Goal: Communication & Community: Answer question/provide support

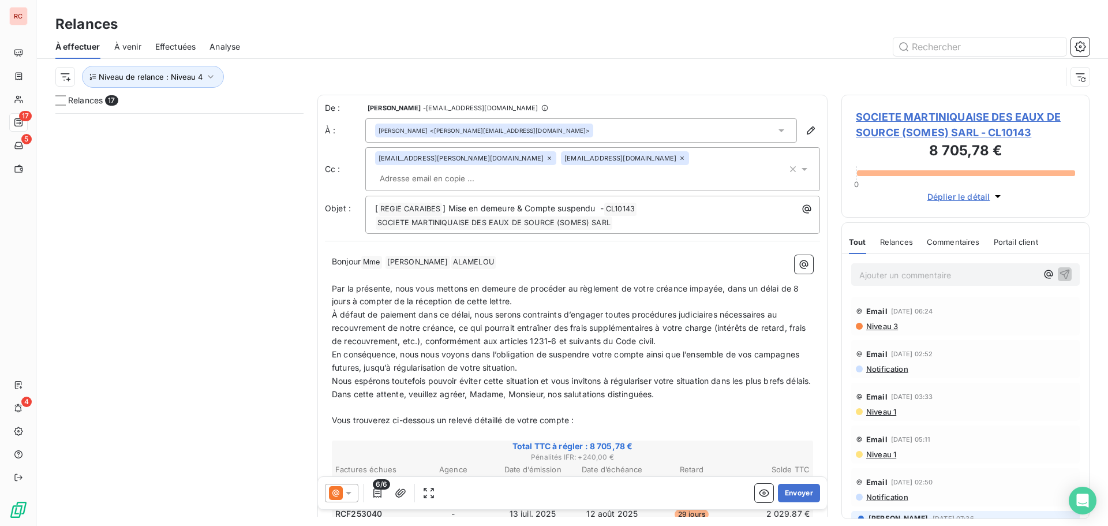
scroll to position [404, 240]
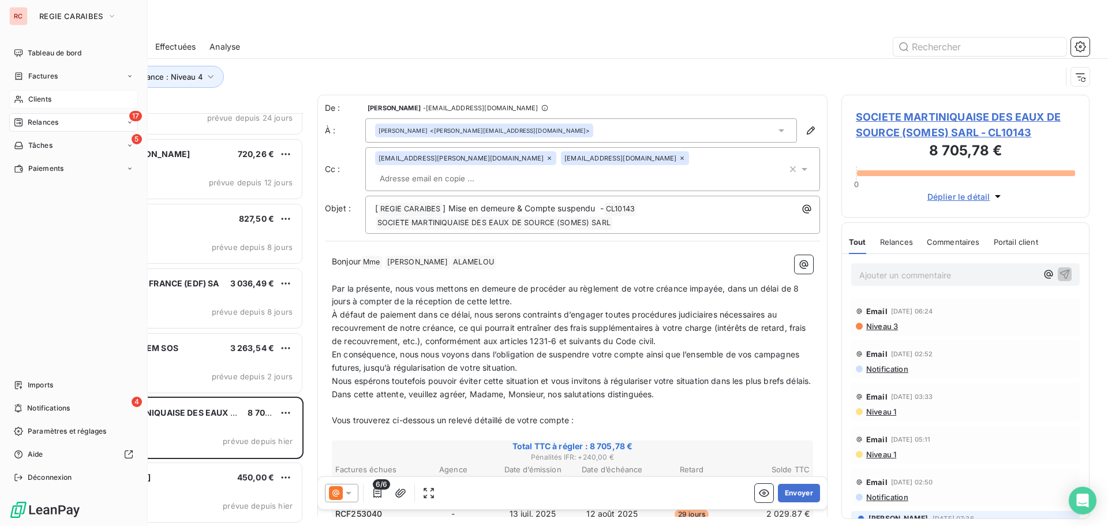
click at [40, 96] on span "Clients" at bounding box center [39, 99] width 23 height 10
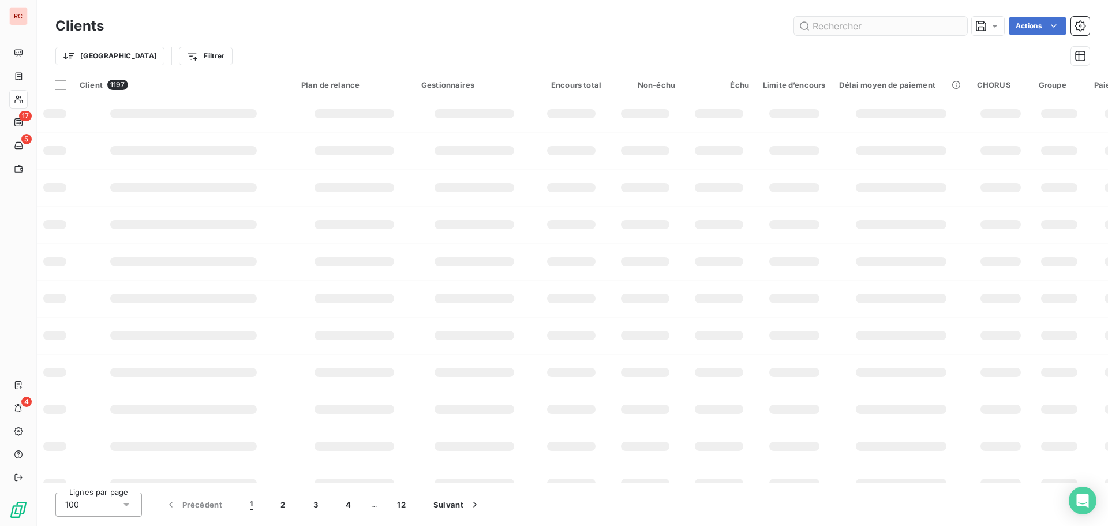
click at [895, 32] on input "text" at bounding box center [880, 26] width 173 height 18
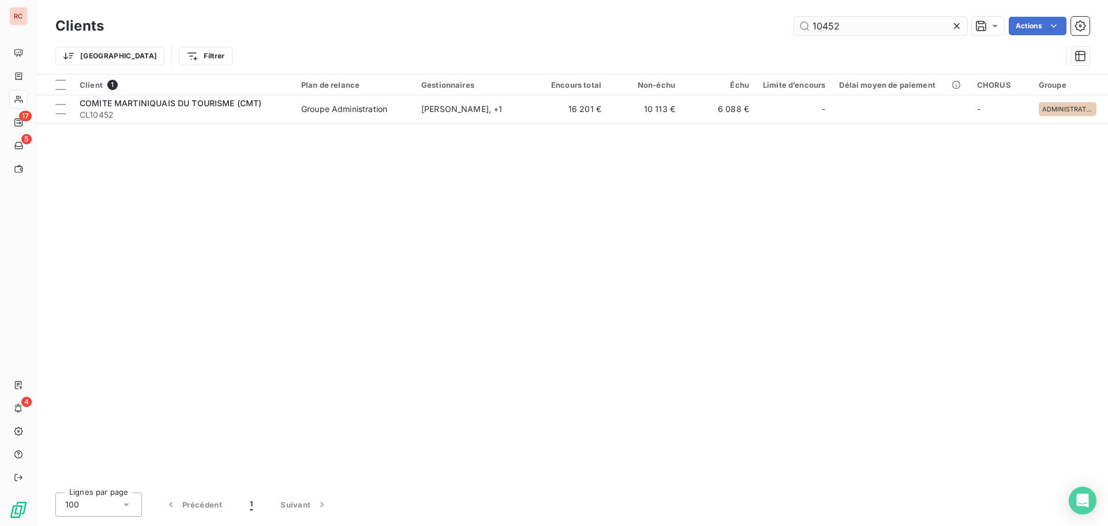
type input "10452"
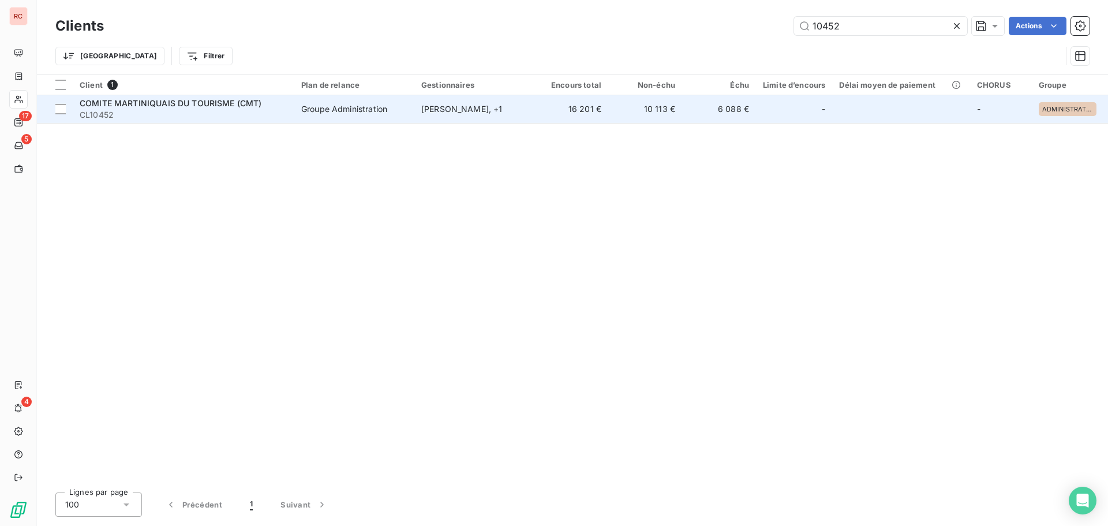
click at [398, 117] on td "Groupe Administration" at bounding box center [354, 109] width 120 height 28
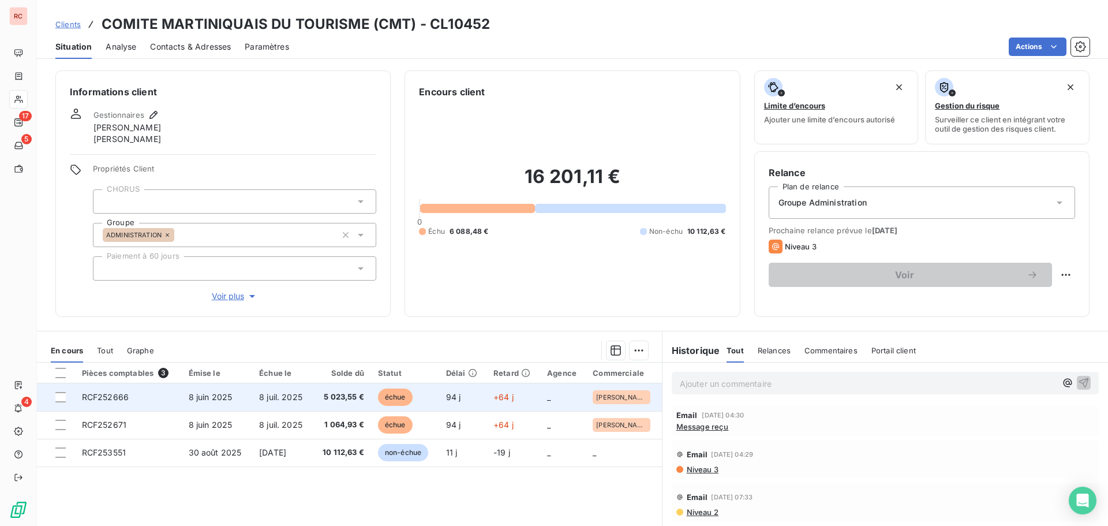
click at [259, 396] on span "8 juil. 2025" at bounding box center [280, 397] width 43 height 10
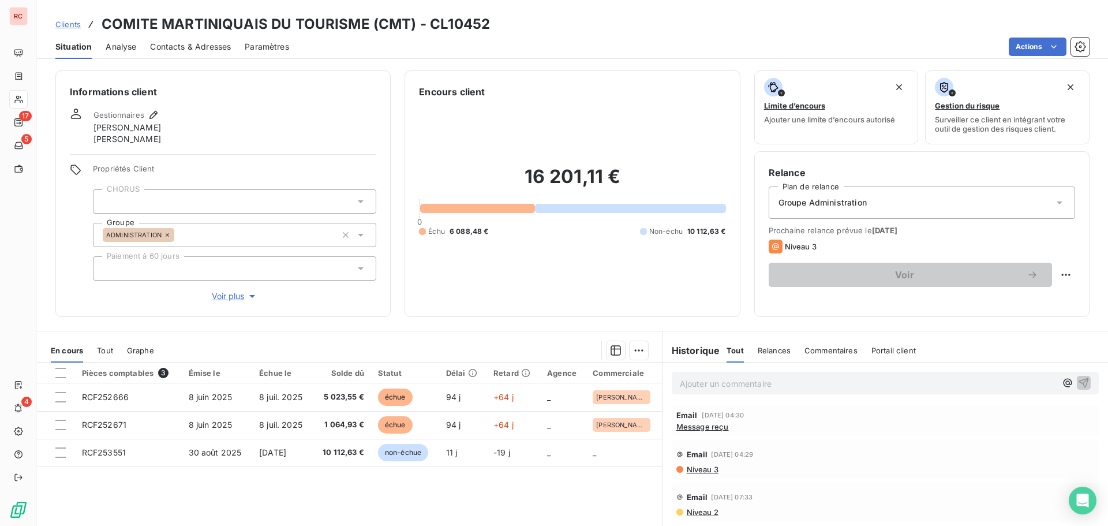
click at [210, 43] on span "Contacts & Adresses" at bounding box center [190, 47] width 81 height 12
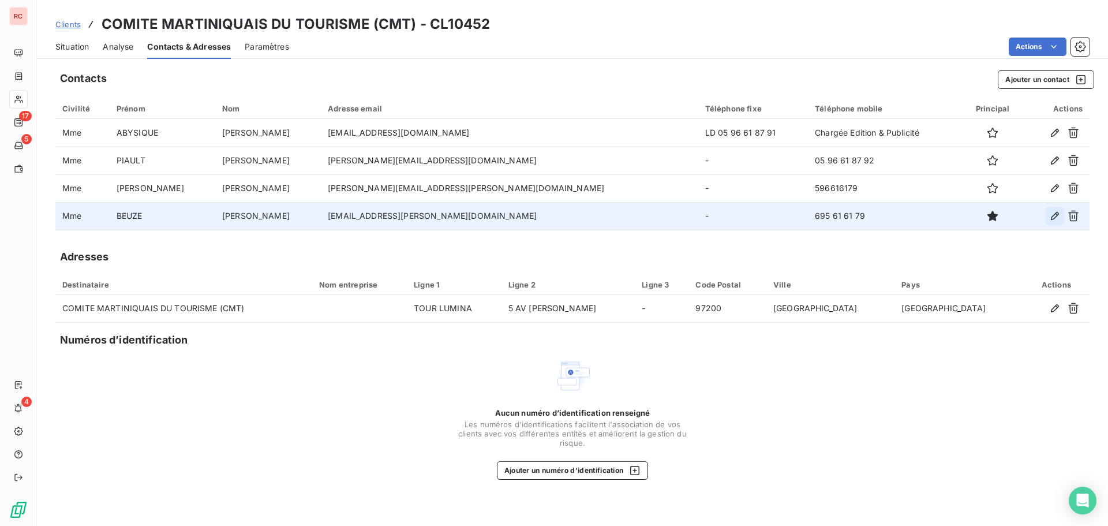
click at [1057, 217] on icon "button" at bounding box center [1055, 216] width 8 height 8
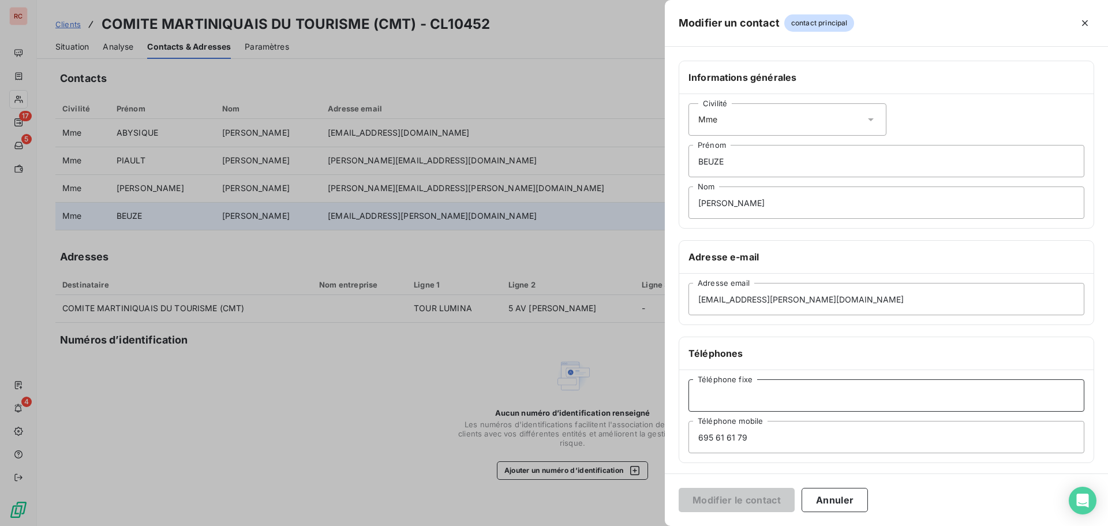
click at [717, 404] on input "Téléphone fixe" at bounding box center [887, 395] width 396 height 32
paste input "05 96 61 06 98"
click at [712, 394] on input "05 96 61 06 98" at bounding box center [887, 395] width 396 height 32
click at [704, 393] on input "0596 61 06 98" at bounding box center [887, 395] width 396 height 32
type input "+ 596 596 61 06 98"
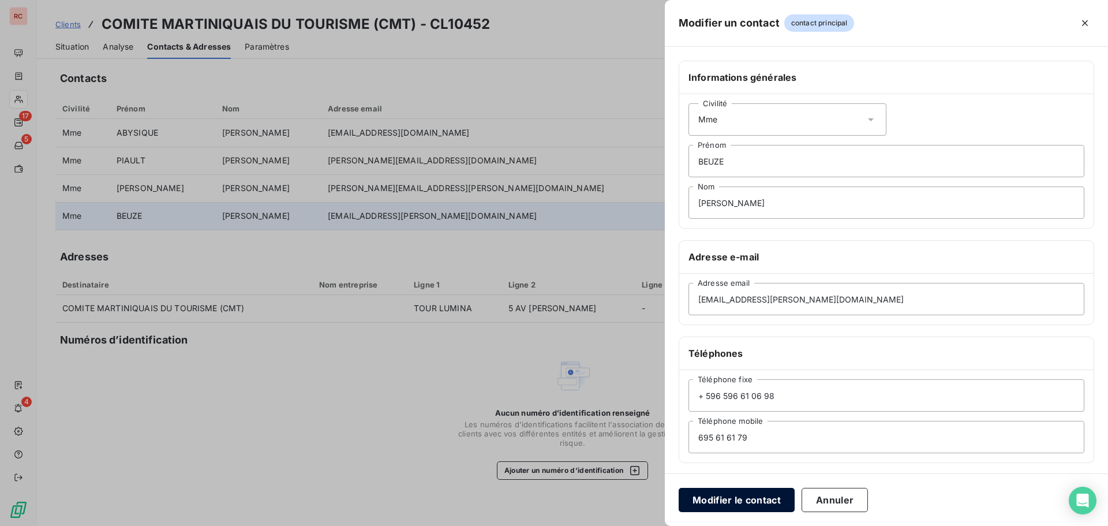
click at [753, 511] on button "Modifier le contact" at bounding box center [737, 500] width 116 height 24
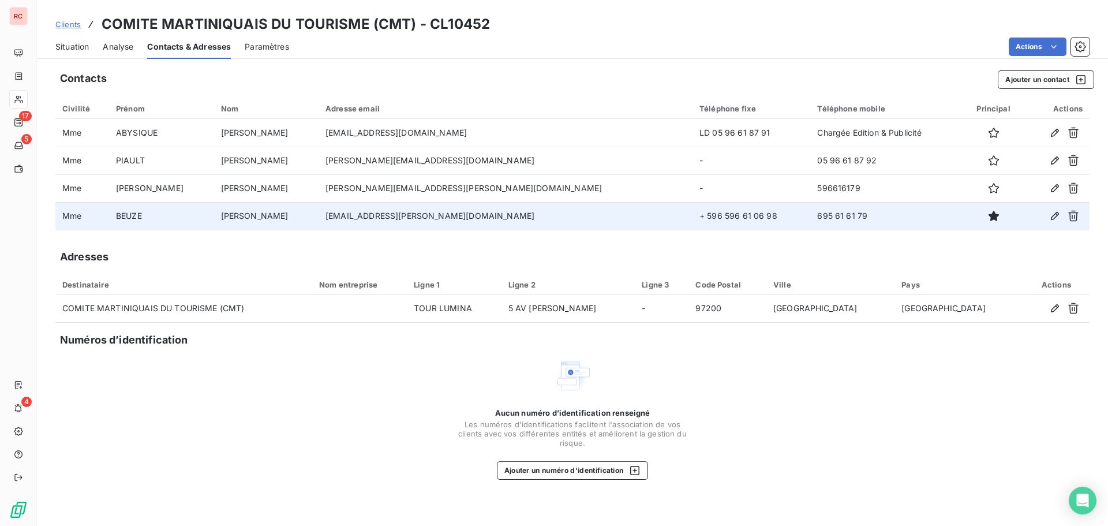
click at [85, 46] on span "Situation" at bounding box center [71, 47] width 33 height 12
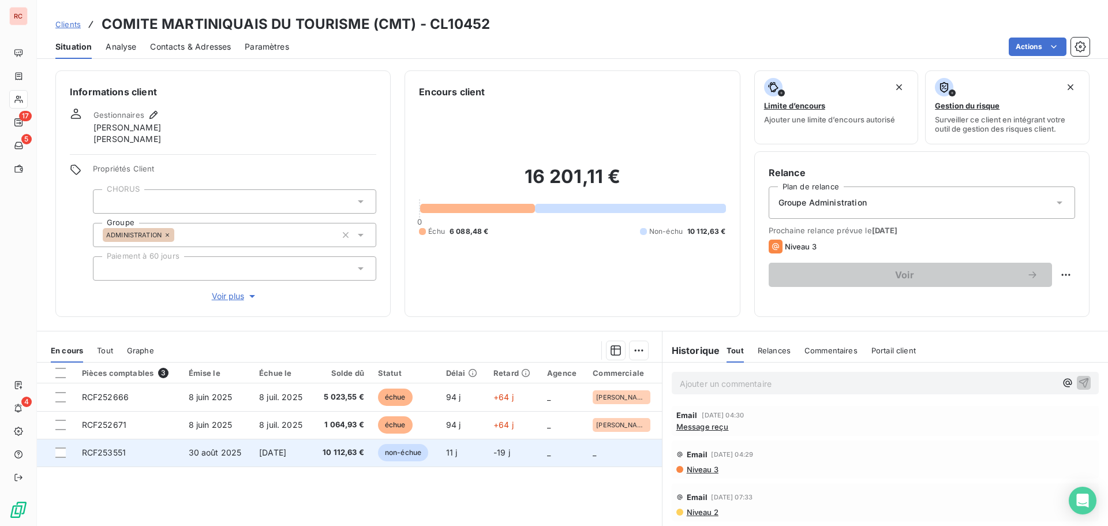
click at [409, 450] on span "non-échue" at bounding box center [403, 452] width 50 height 17
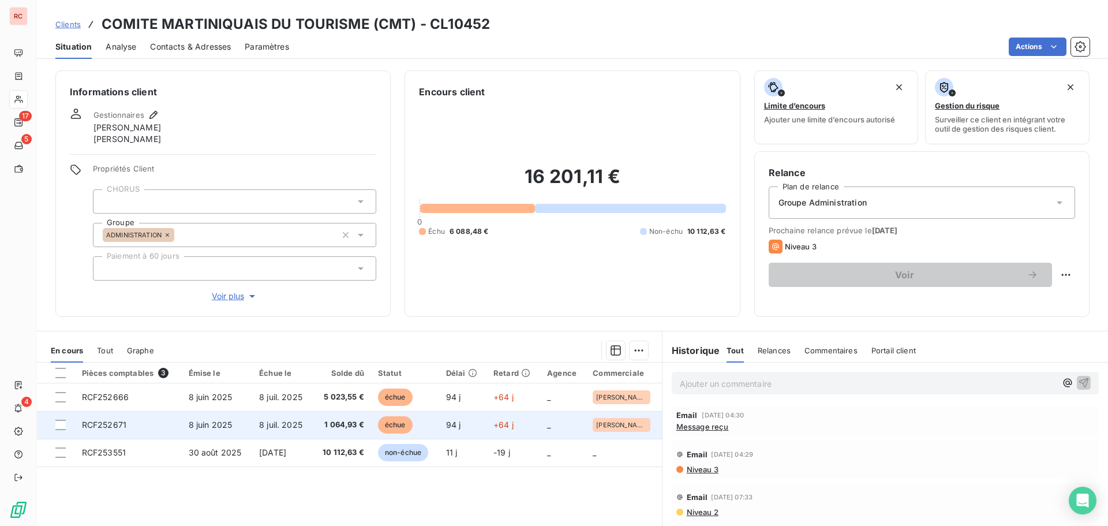
click at [407, 425] on span "échue" at bounding box center [395, 424] width 35 height 17
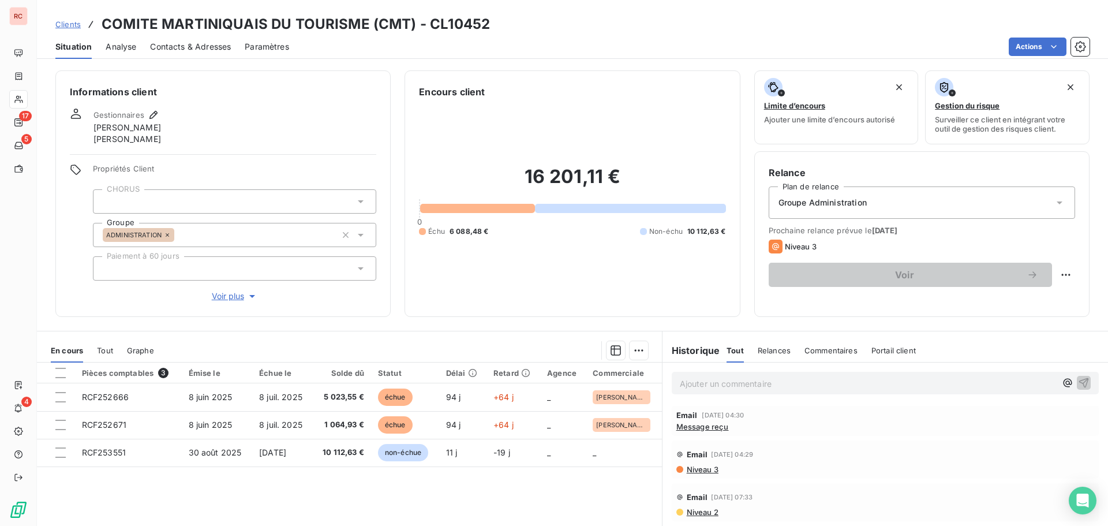
click at [716, 427] on span "Message reçu" at bounding box center [703, 426] width 53 height 9
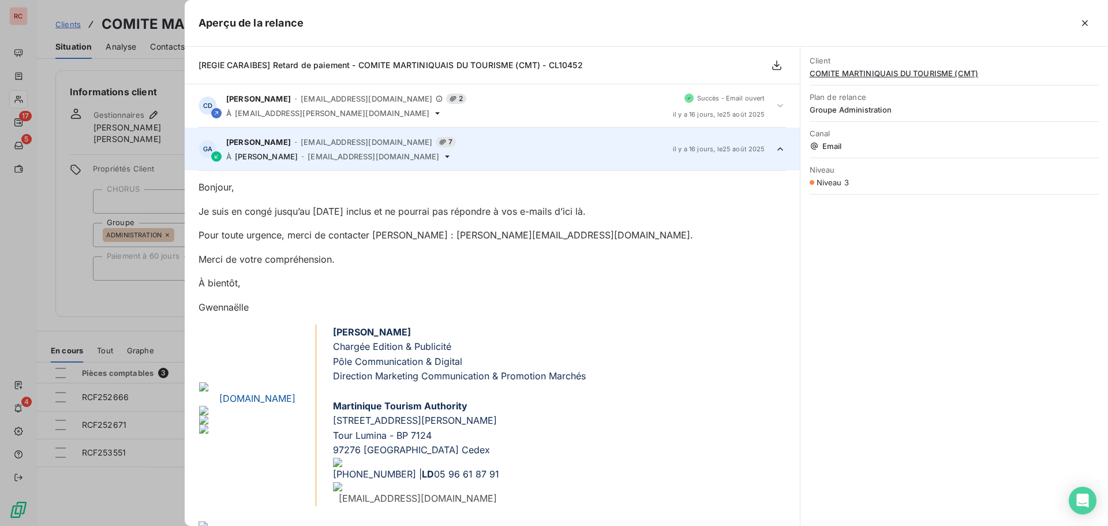
click at [34, 310] on div at bounding box center [554, 263] width 1108 height 526
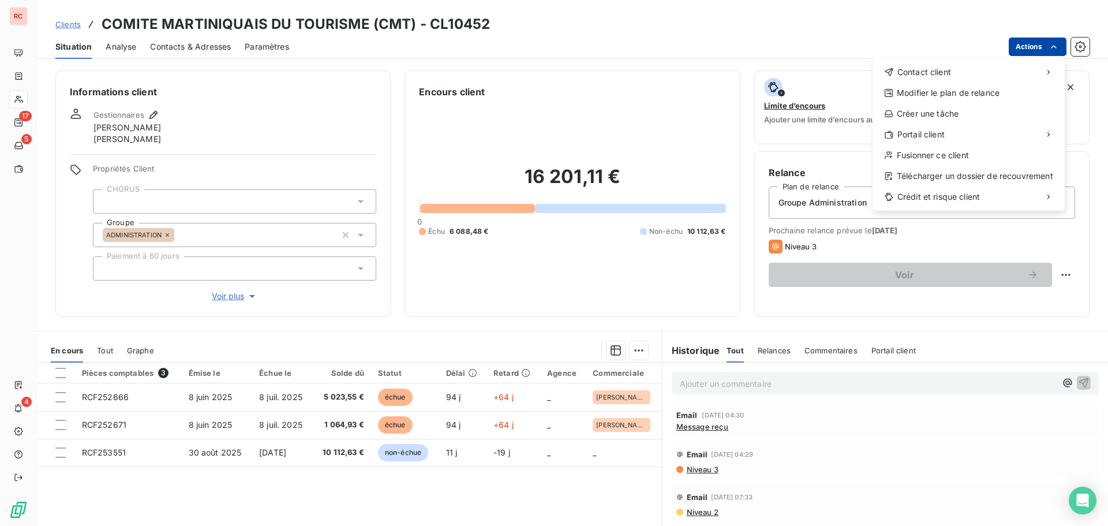
click at [1037, 47] on html "RC 17 5 4 Clients COMITE MARTINIQUAIS DU TOURISME (CMT) - CL10452 Situation Ana…" at bounding box center [554, 263] width 1108 height 526
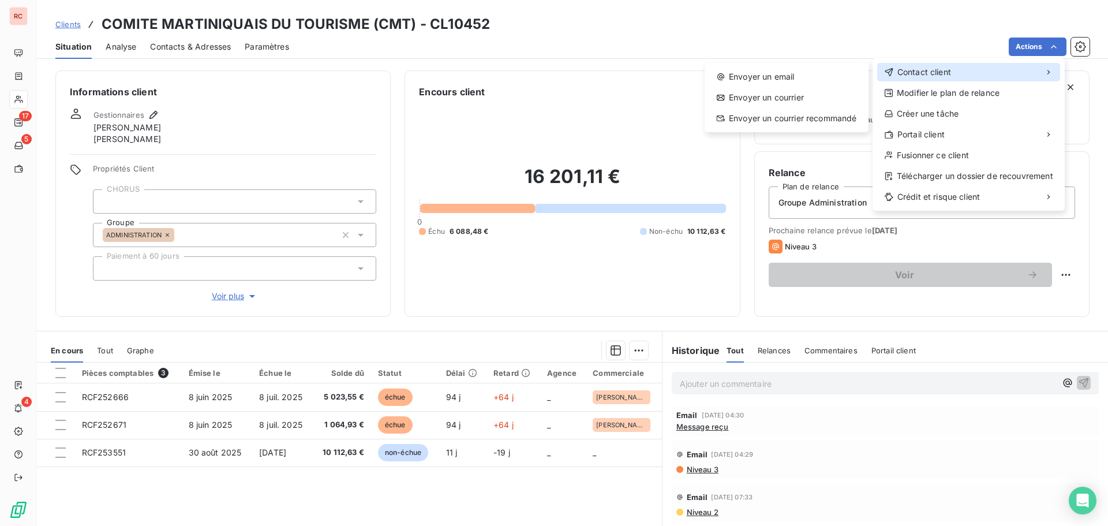
click at [935, 72] on span "Contact client" at bounding box center [925, 72] width 54 height 12
click at [811, 71] on div "Envoyer un email" at bounding box center [787, 77] width 155 height 18
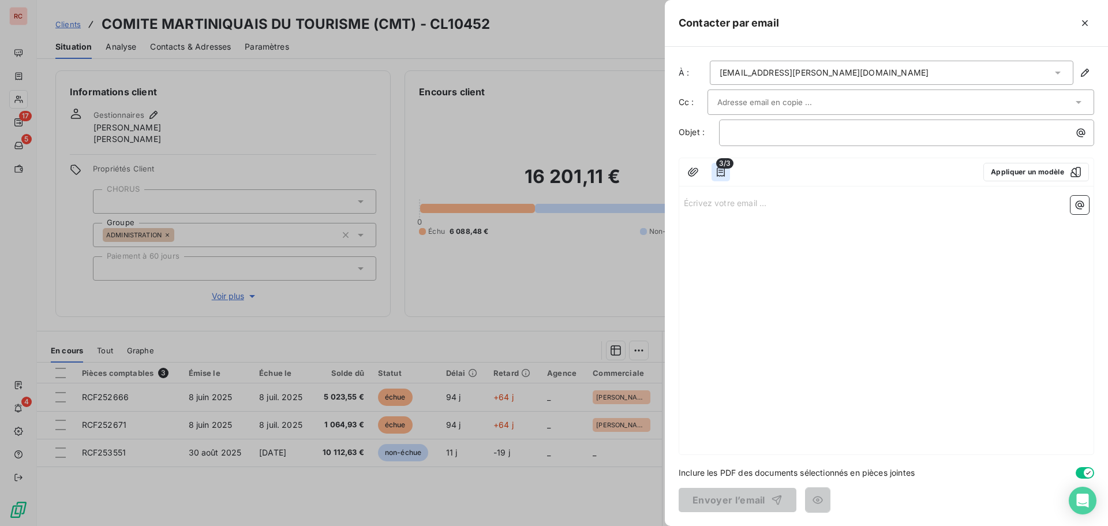
click at [718, 176] on icon "button" at bounding box center [721, 171] width 8 height 9
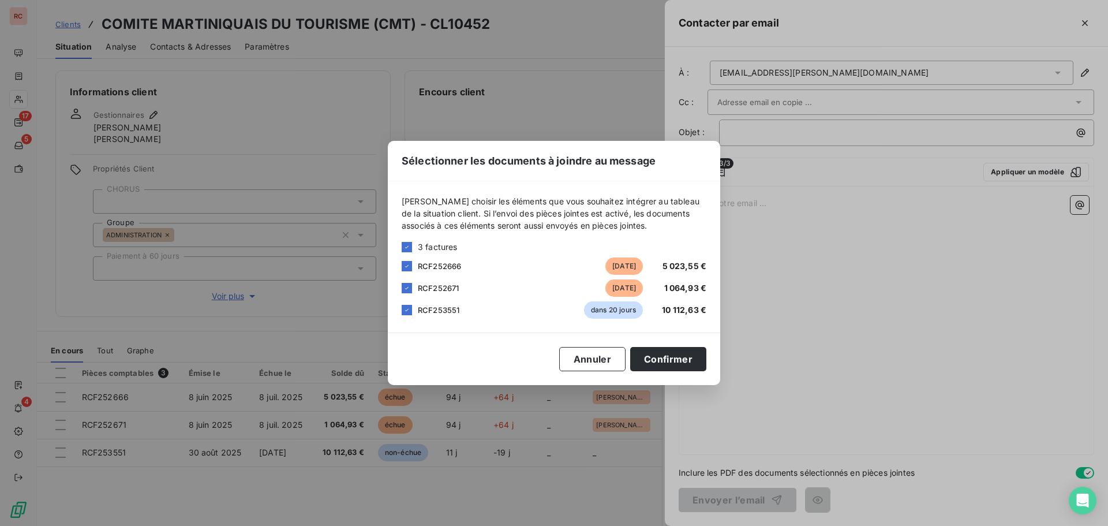
click at [827, 287] on div "Sélectionner les documents à joindre au message [PERSON_NAME] choisir les éléme…" at bounding box center [554, 263] width 1108 height 526
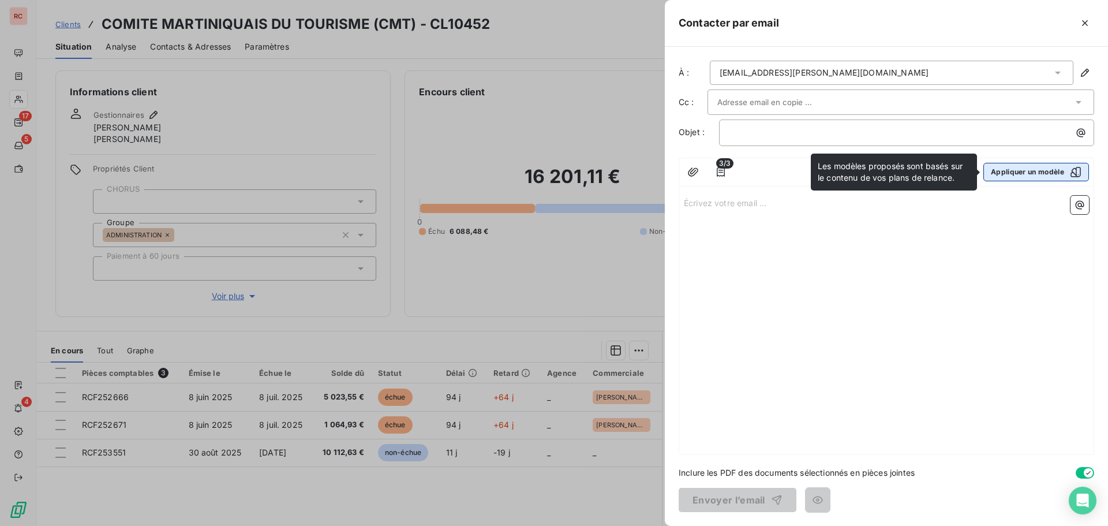
click at [1010, 169] on button "Appliquer un modèle" at bounding box center [1037, 172] width 106 height 18
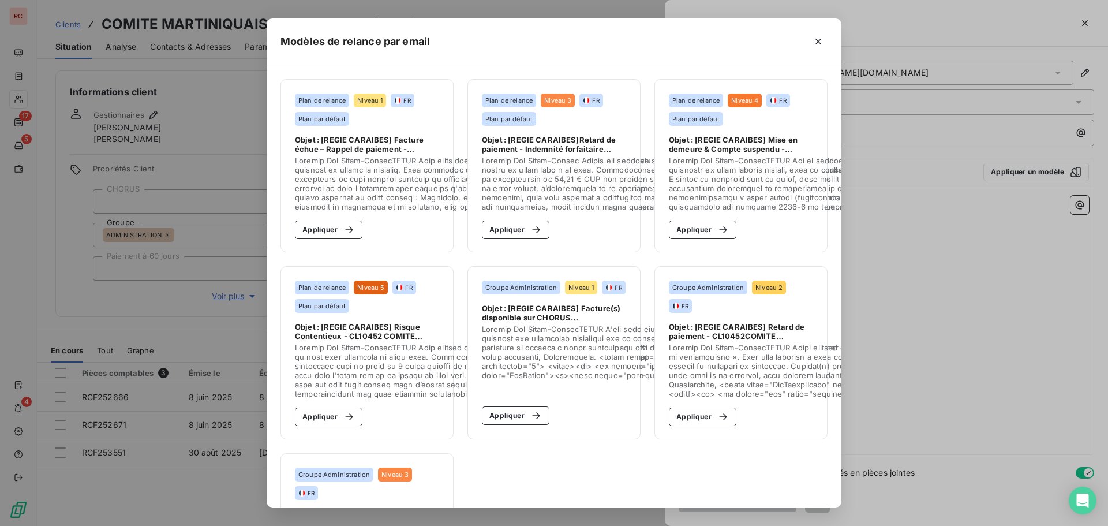
click at [533, 179] on span at bounding box center [663, 183] width 362 height 55
click at [520, 234] on button "Appliquer" at bounding box center [516, 230] width 68 height 18
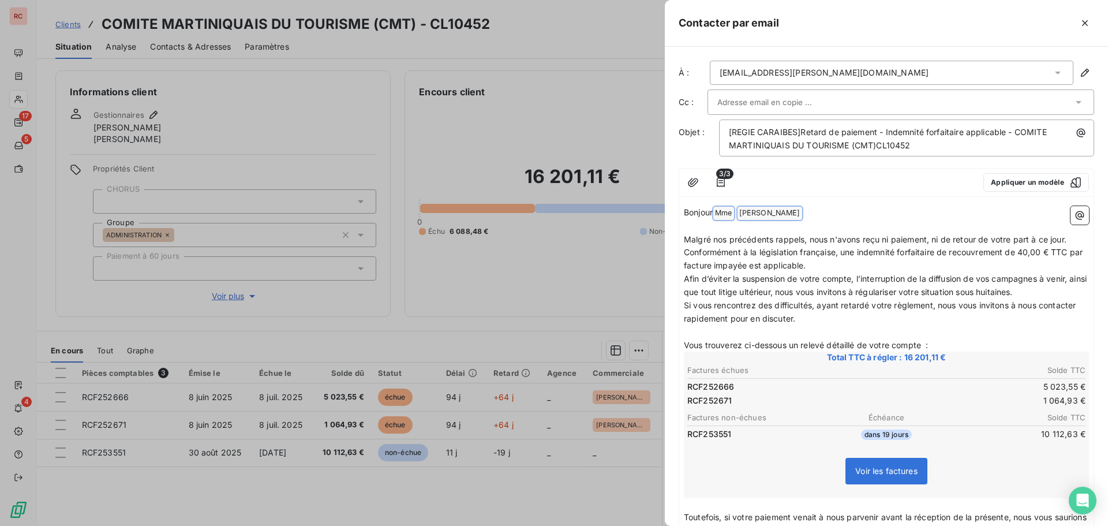
drag, startPoint x: 813, startPoint y: 213, endPoint x: 719, endPoint y: 214, distance: 94.1
click at [719, 214] on p "Bonjour Mme ﻿ [PERSON_NAME] ﻿ ﻿" at bounding box center [886, 213] width 405 height 14
click at [723, 187] on icon "button" at bounding box center [721, 183] width 12 height 12
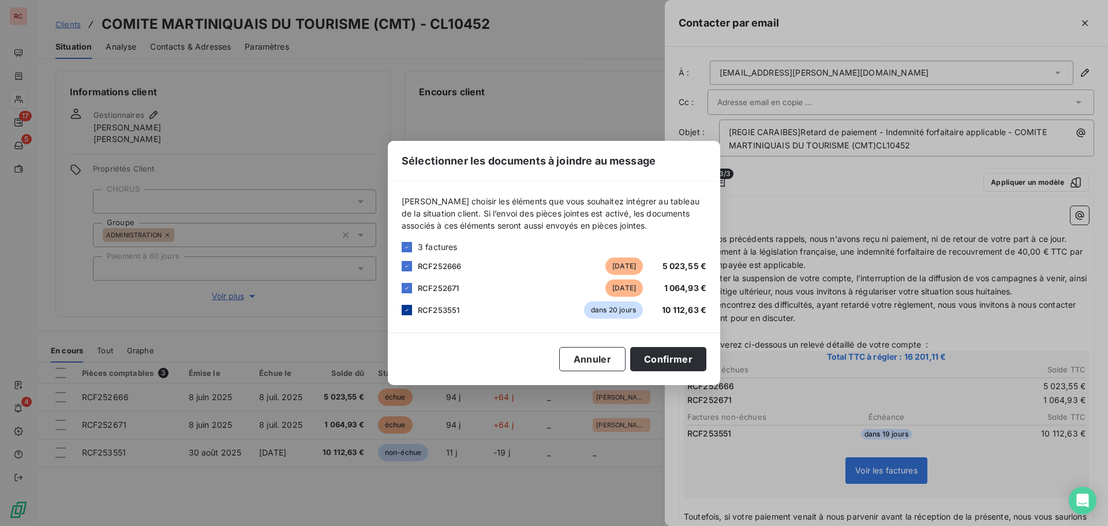
click at [408, 308] on icon at bounding box center [407, 310] width 7 height 7
click at [689, 360] on button "Confirmer" at bounding box center [668, 359] width 76 height 24
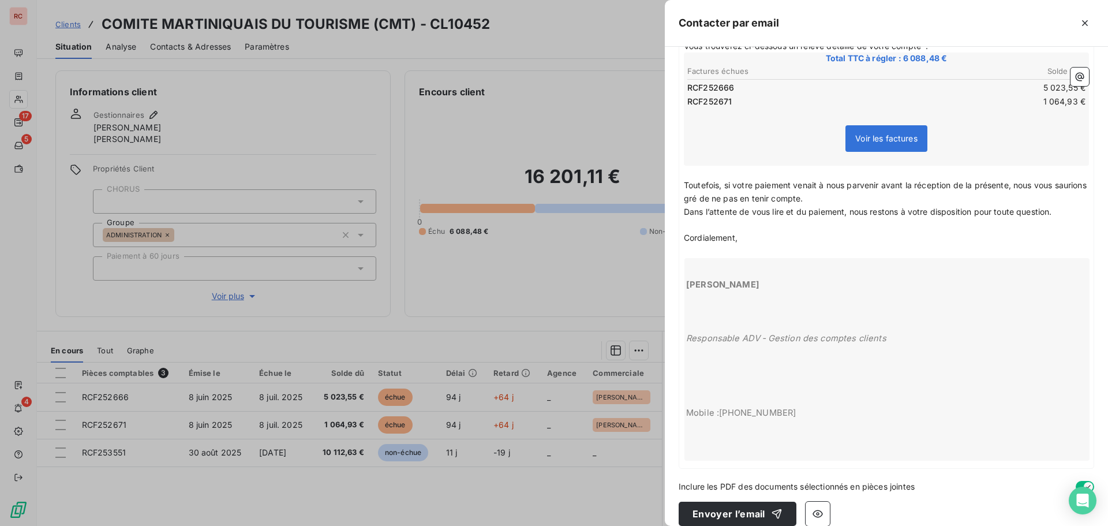
scroll to position [312, 0]
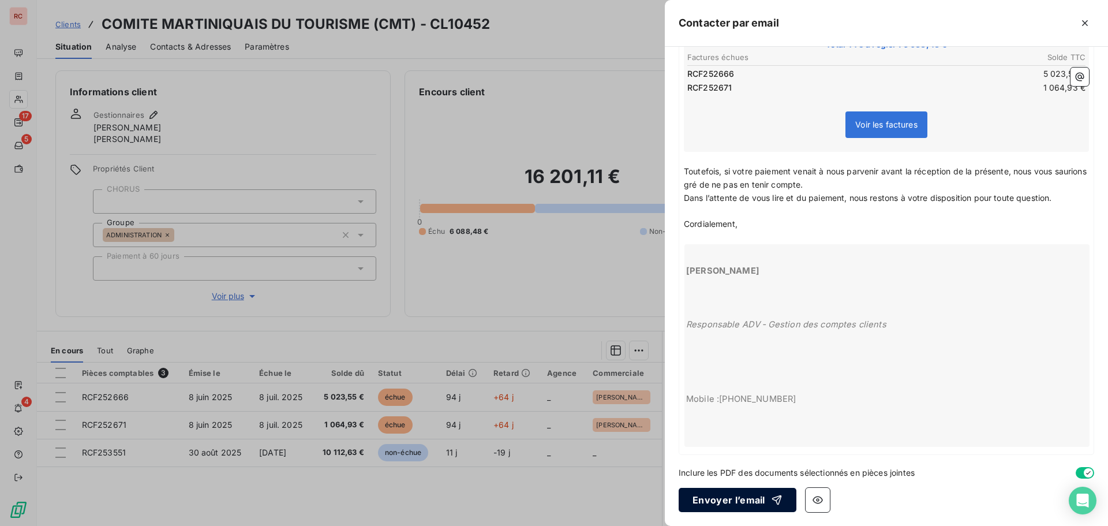
drag, startPoint x: 730, startPoint y: 501, endPoint x: 734, endPoint y: 507, distance: 7.4
click at [734, 507] on button "Envoyer l’email" at bounding box center [738, 500] width 118 height 24
